Goal: Task Accomplishment & Management: Manage account settings

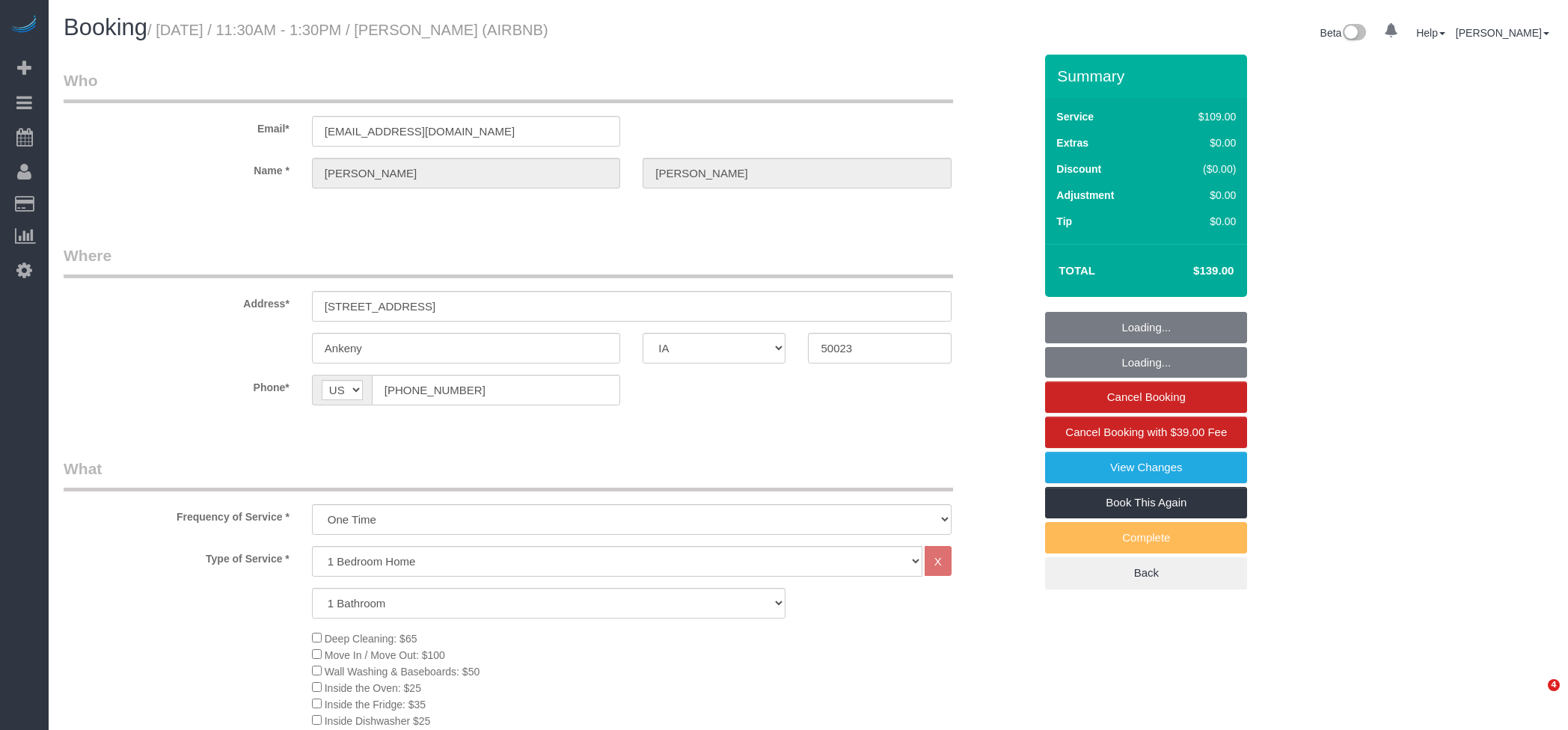
select select "IA"
select select "object:976"
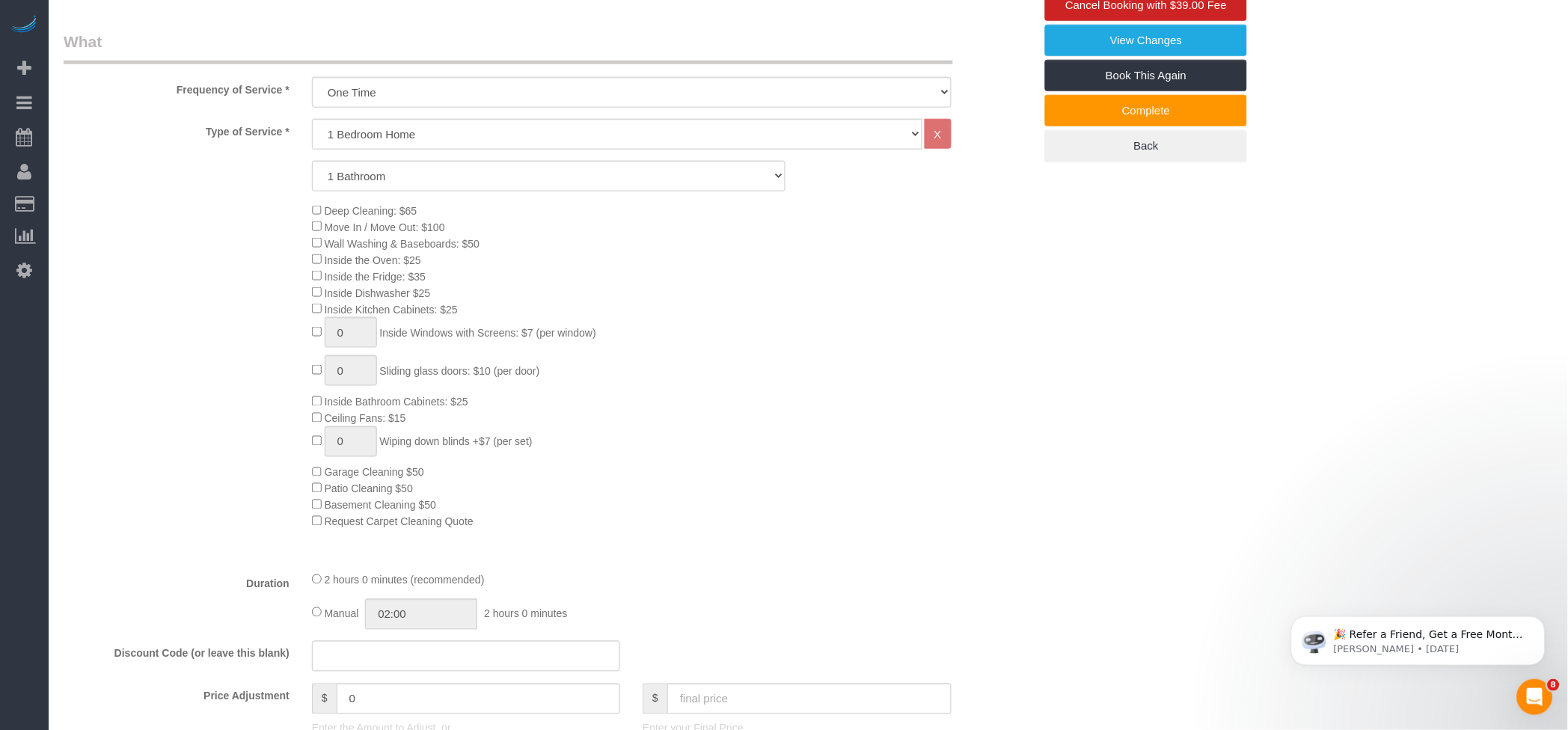
scroll to position [599, 0]
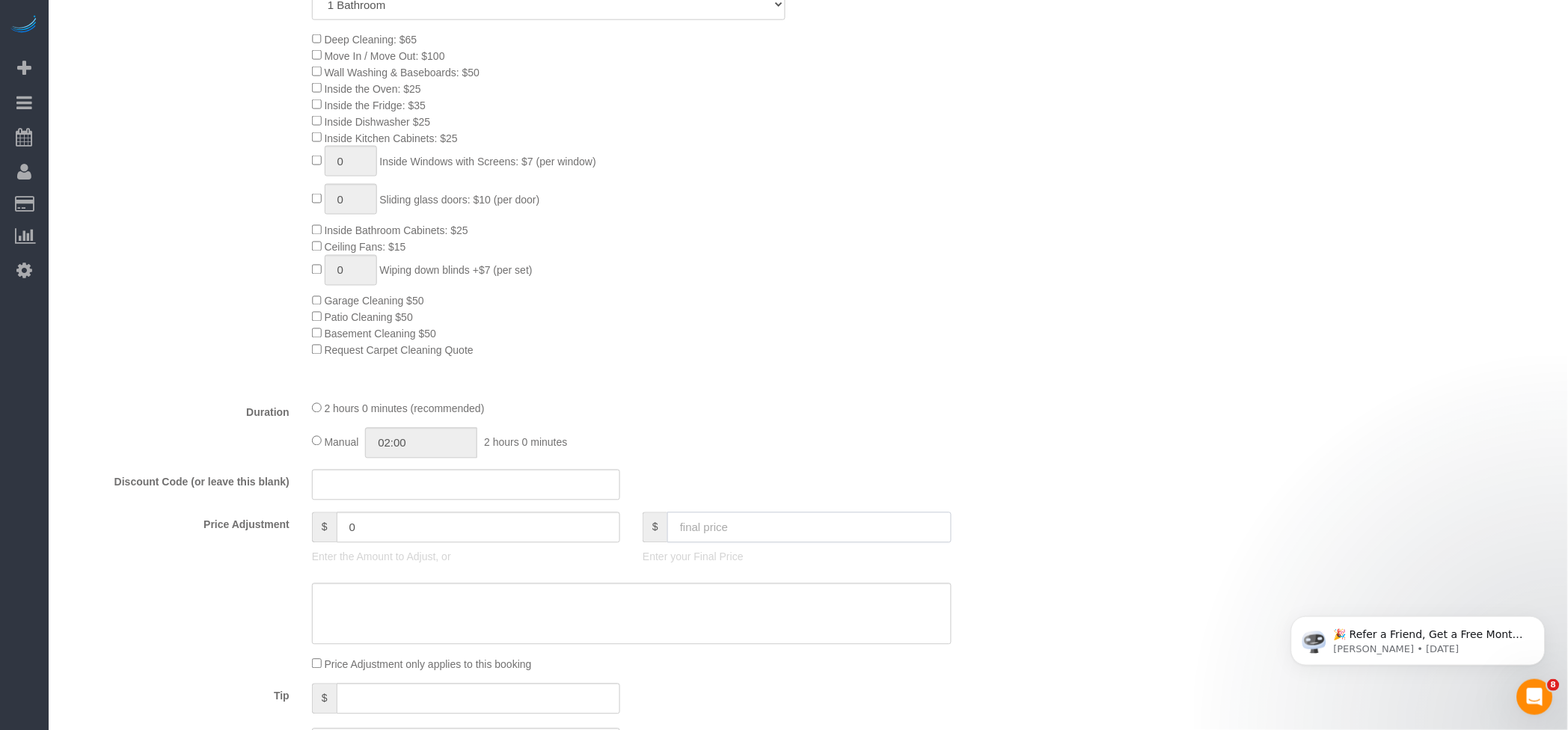
click at [718, 534] on input "text" at bounding box center [808, 528] width 284 height 31
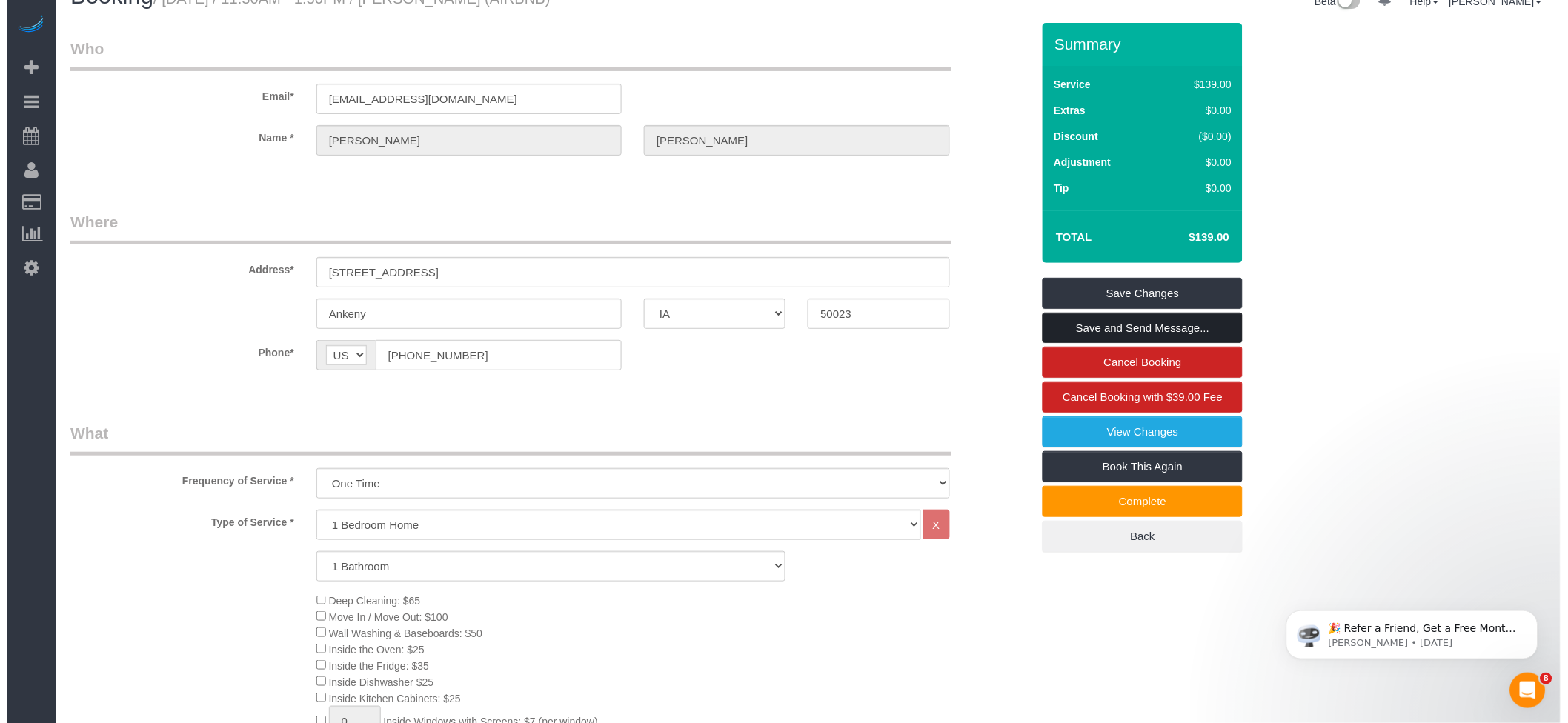
scroll to position [0, 0]
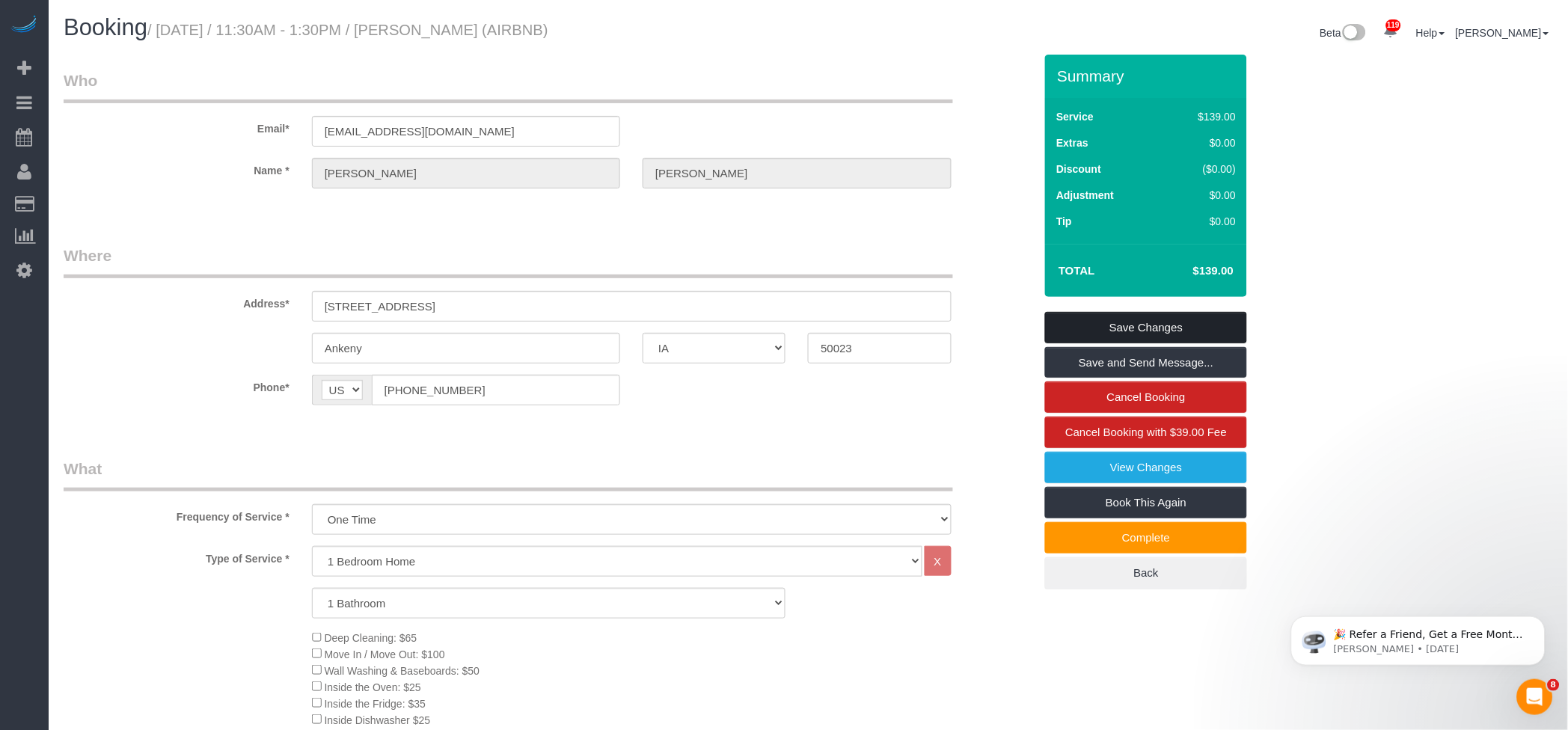
type input "160"
click at [1177, 325] on link "Save Changes" at bounding box center [1146, 328] width 202 height 32
type input "21"
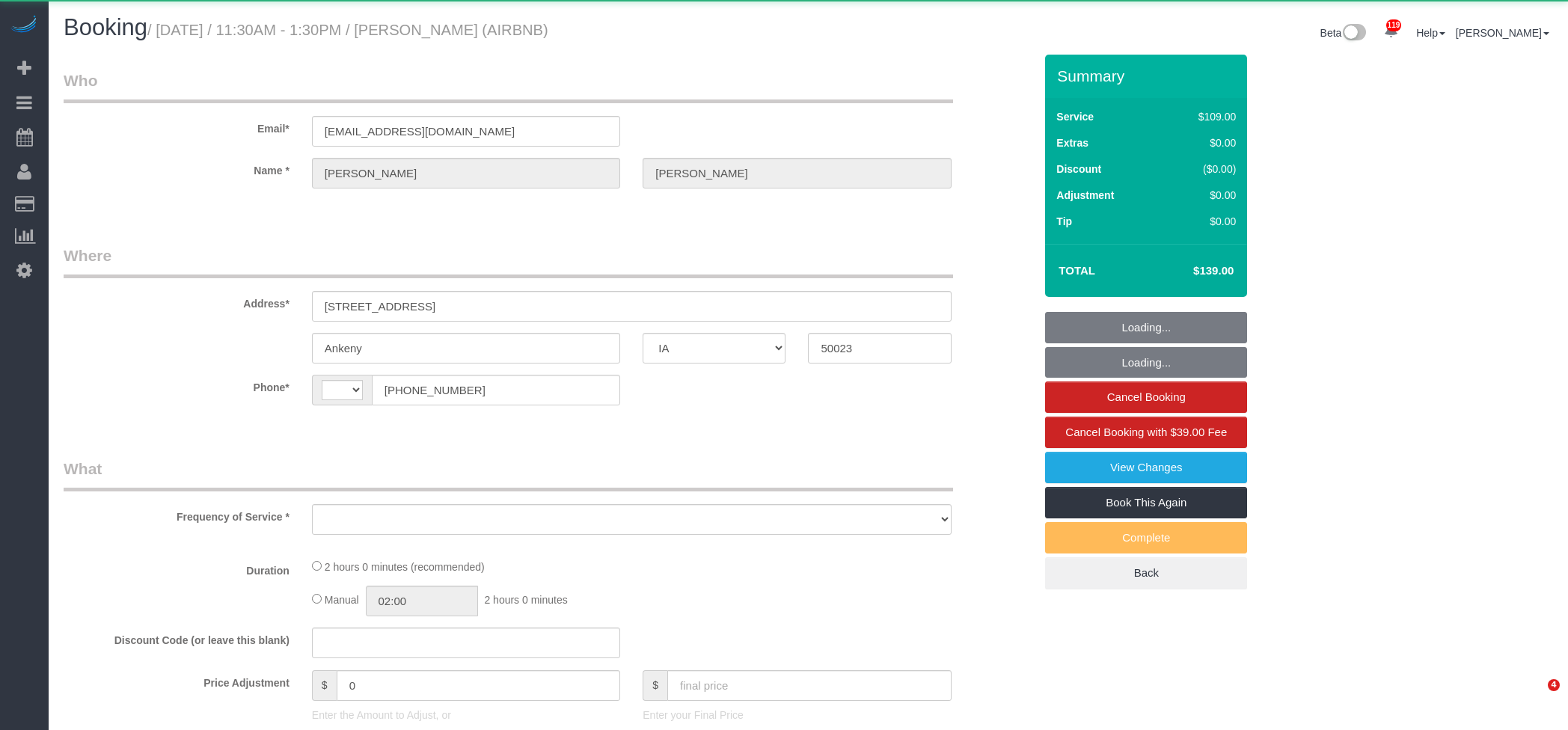
select select "IA"
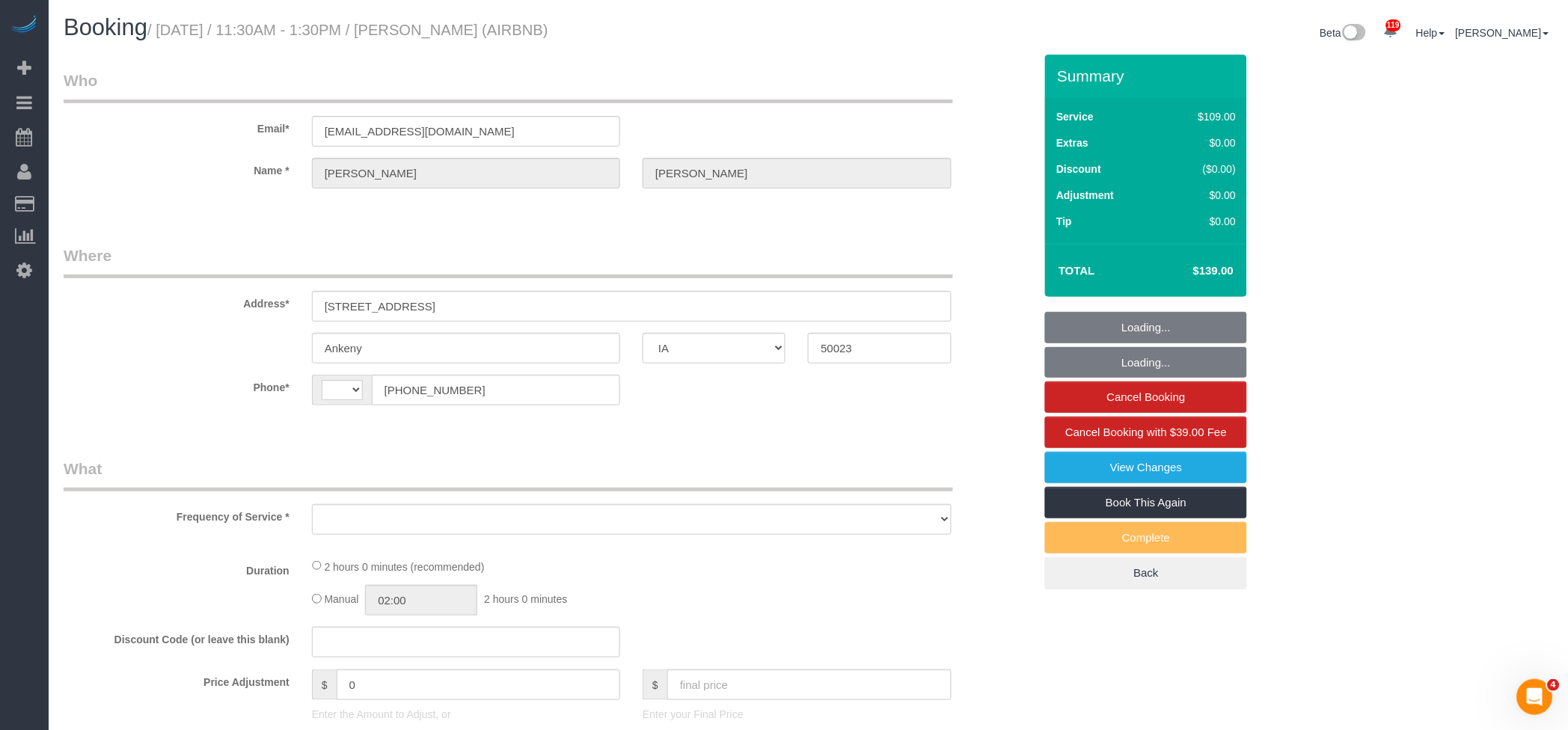
select select "string:[GEOGRAPHIC_DATA]"
select select "string:fspay-ac2162be-742f-42f6-bd8e-a6e75378b8f3"
select select "object:976"
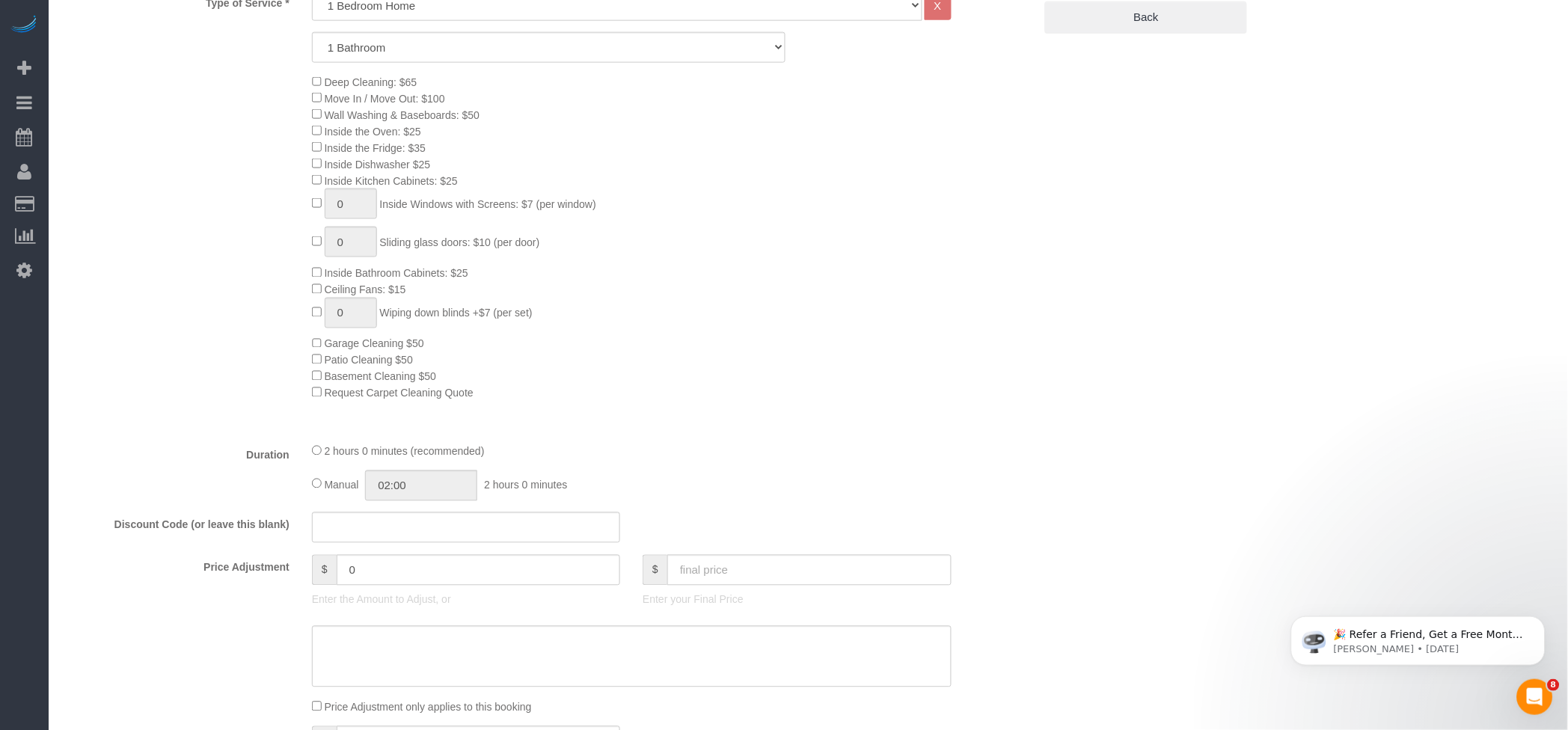
scroll to position [898, 0]
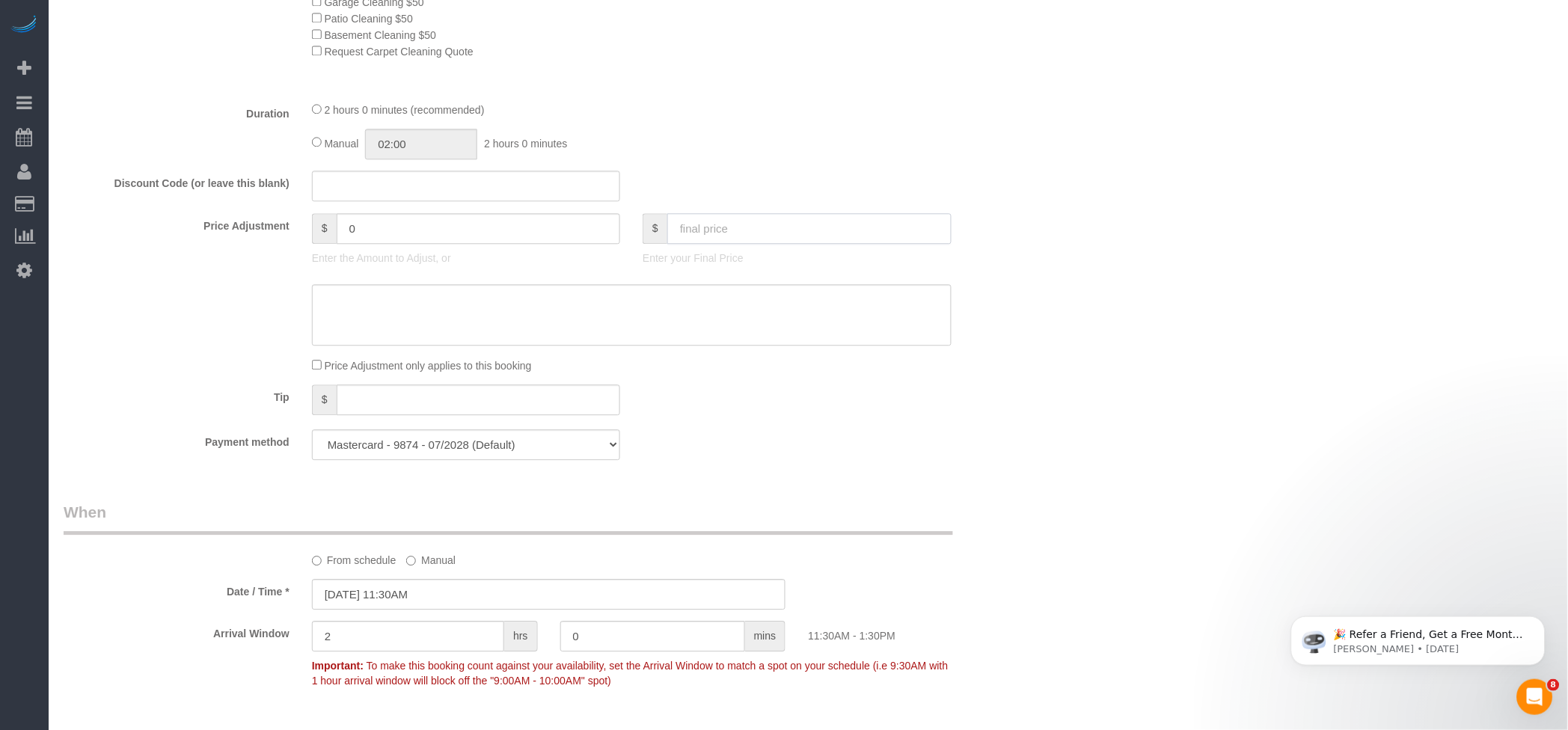
click at [749, 229] on input "text" at bounding box center [808, 229] width 284 height 31
type input "160"
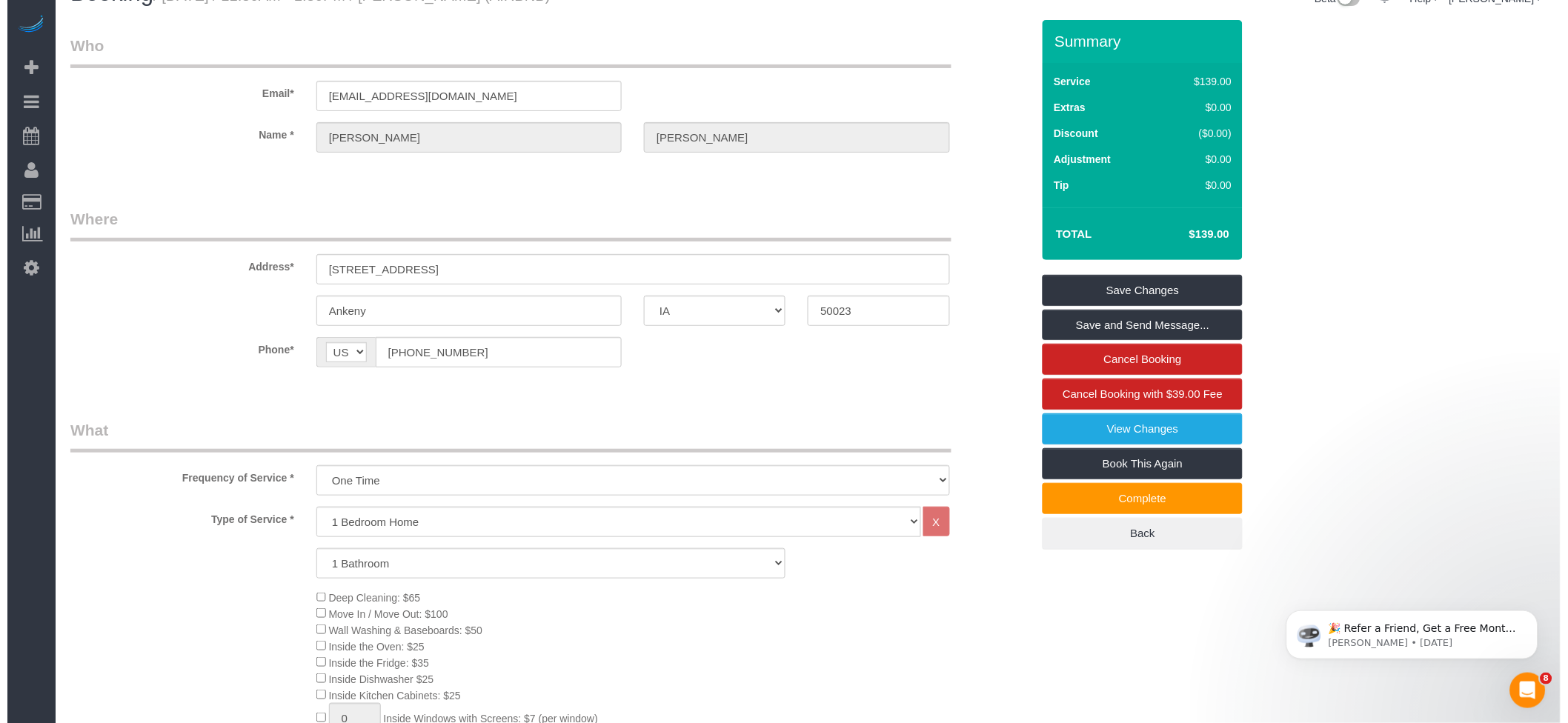
scroll to position [0, 0]
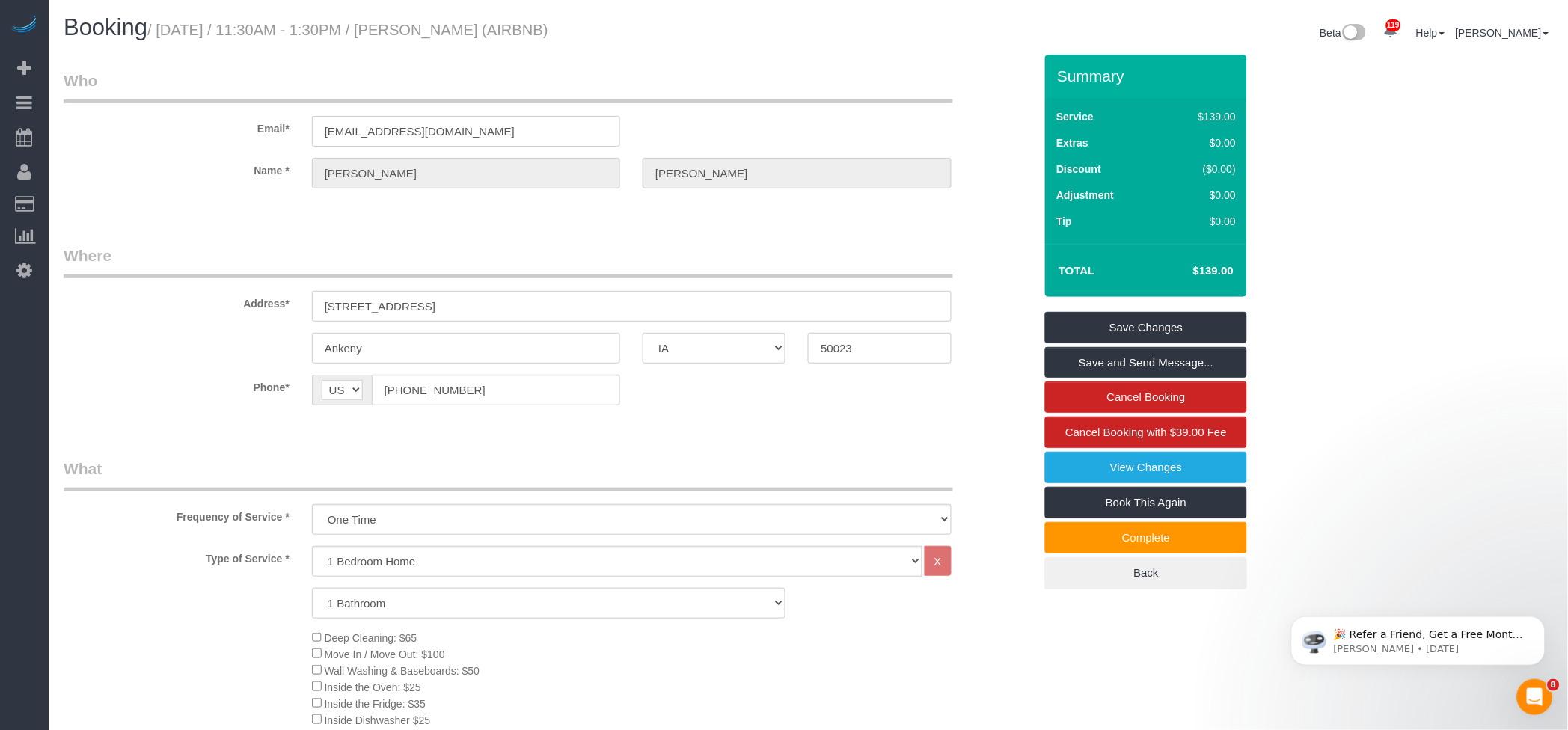
type input "21"
click at [1007, 418] on fieldset "Where Address* [STREET_ADDRESS] Ankeny AK AL AR AZ CA CO CT DC DE [GEOGRAPHIC_D…" at bounding box center [549, 336] width 970 height 184
click at [1153, 320] on link "Save Changes" at bounding box center [1146, 328] width 202 height 32
